Goal: Task Accomplishment & Management: Manage account settings

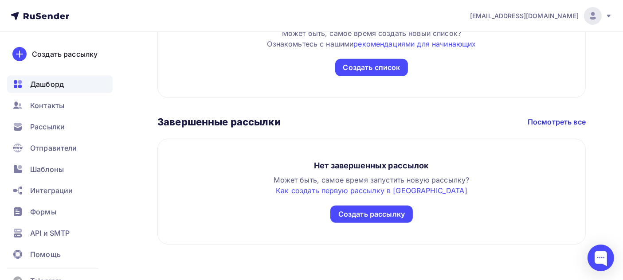
click at [593, 17] on img at bounding box center [593, 16] width 11 height 11
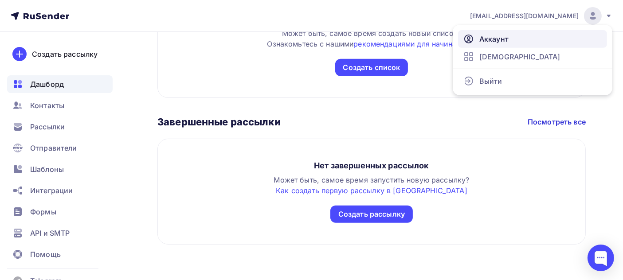
click at [533, 43] on link "Аккаунт" at bounding box center [532, 39] width 149 height 18
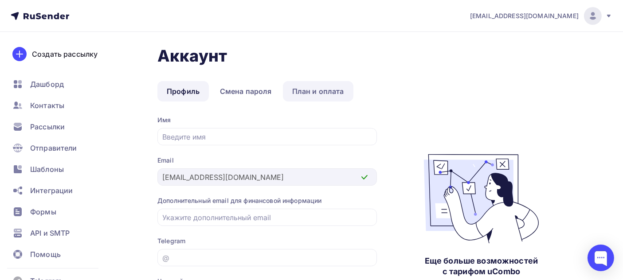
click at [309, 89] on link "План и оплата" at bounding box center [318, 91] width 71 height 20
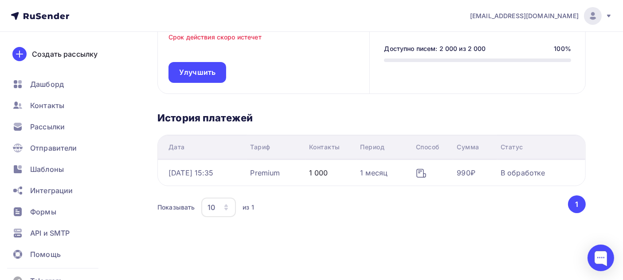
scroll to position [125, 0]
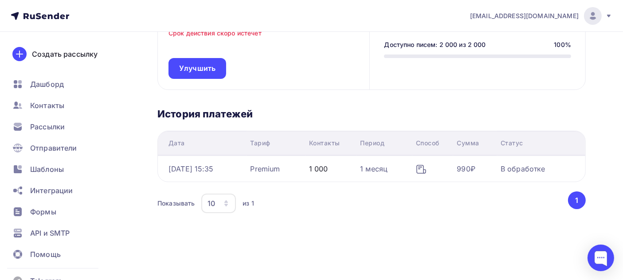
click at [575, 202] on button "1" at bounding box center [577, 201] width 18 height 18
click at [211, 165] on div "[DATE] 15:35" at bounding box center [190, 169] width 45 height 11
click at [188, 164] on div "[DATE] 15:35" at bounding box center [190, 169] width 45 height 11
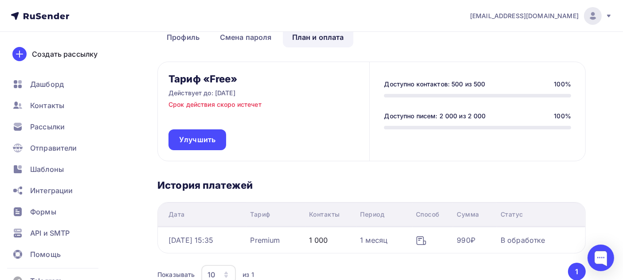
scroll to position [0, 0]
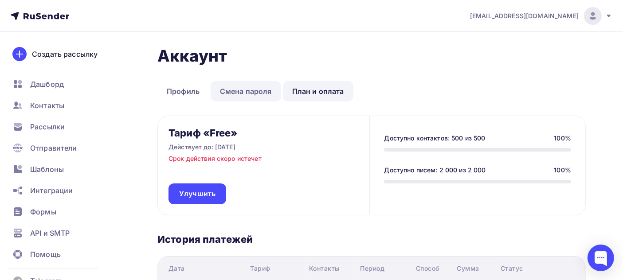
click at [255, 93] on link "Смена пароля" at bounding box center [246, 91] width 71 height 20
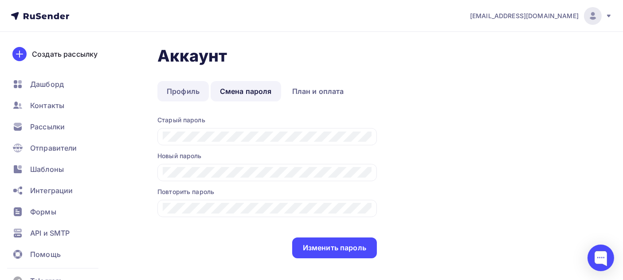
click at [189, 94] on link "Профиль" at bounding box center [182, 91] width 51 height 20
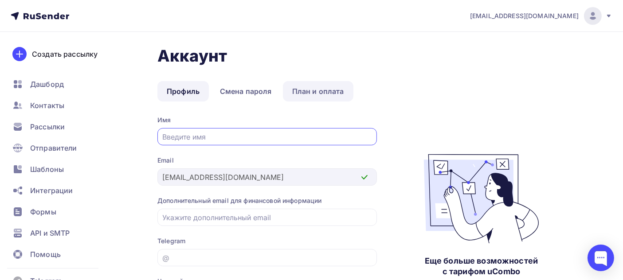
click at [314, 91] on link "План и оплата" at bounding box center [318, 91] width 71 height 20
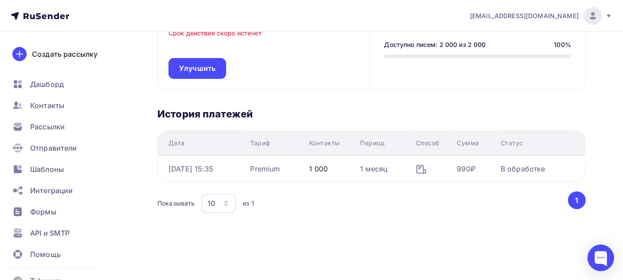
scroll to position [20, 0]
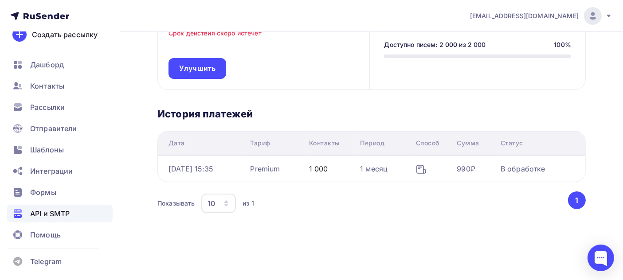
click at [81, 208] on div "API и SMTP" at bounding box center [60, 214] width 106 height 18
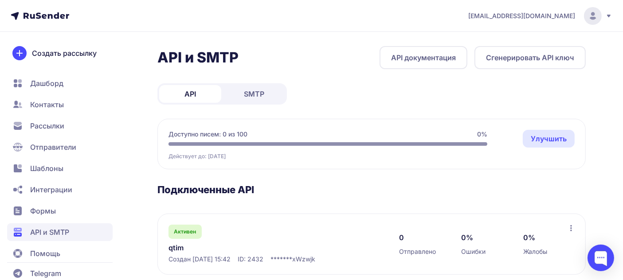
click at [256, 97] on span "SMTP" at bounding box center [254, 94] width 20 height 11
